Goal: Task Accomplishment & Management: Use online tool/utility

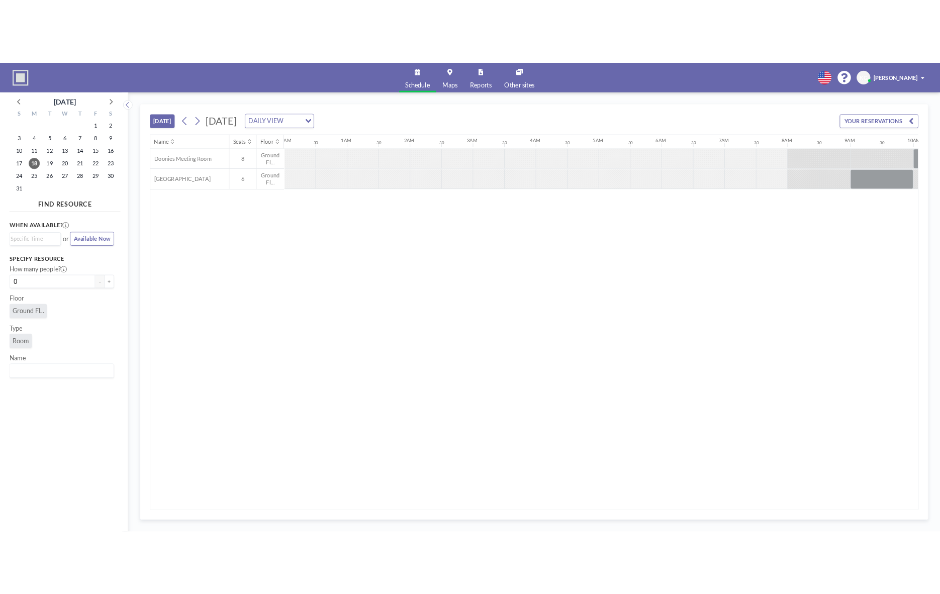
scroll to position [0, 844]
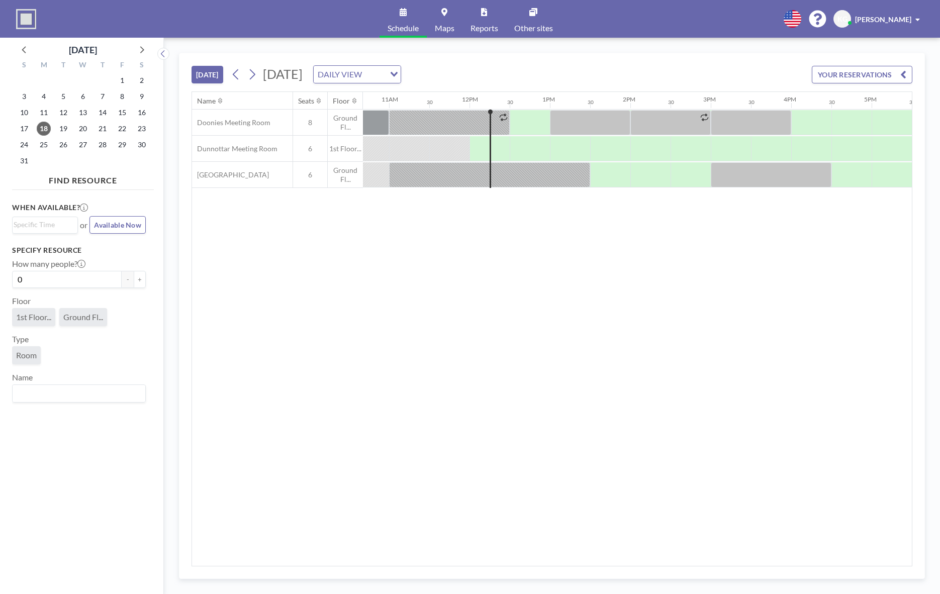
scroll to position [0, 885]
